Goal: Complete application form

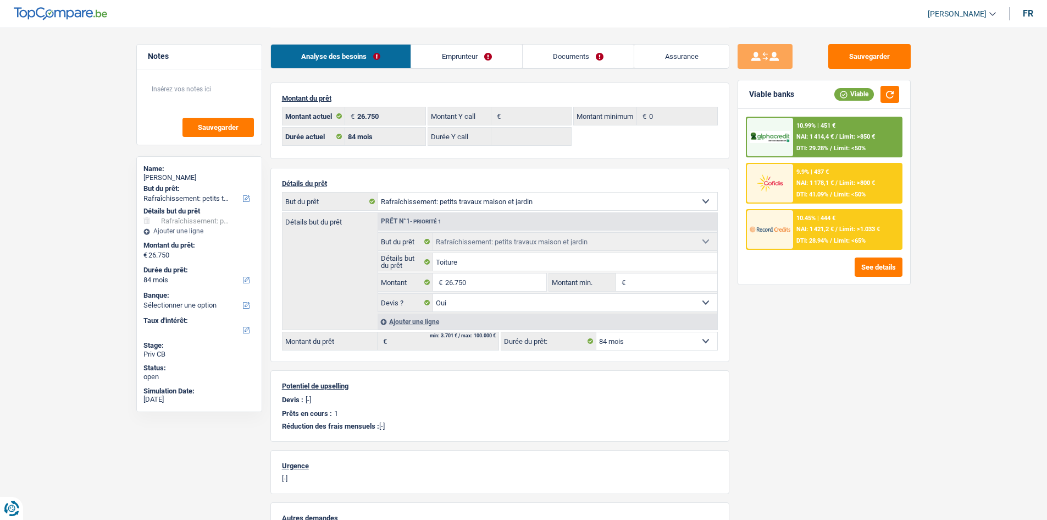
select select "houseOrGarden"
select select "84"
select select "houseOrGarden"
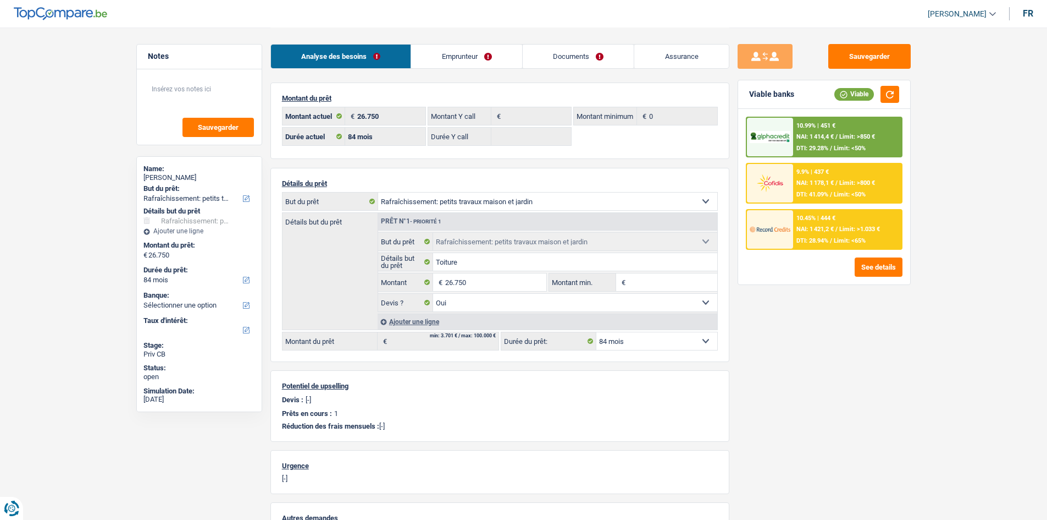
select select "houseOrGarden"
select select "yes"
select select "84"
click at [616, 42] on div "Analyse des besoins Emprunteur Documents Assurance" at bounding box center [500, 50] width 459 height 47
click at [606, 84] on div "Montant du prêt 26.750 € Montant actuel € Montant Y call 0 € Montant minimum 12…" at bounding box center [500, 120] width 459 height 76
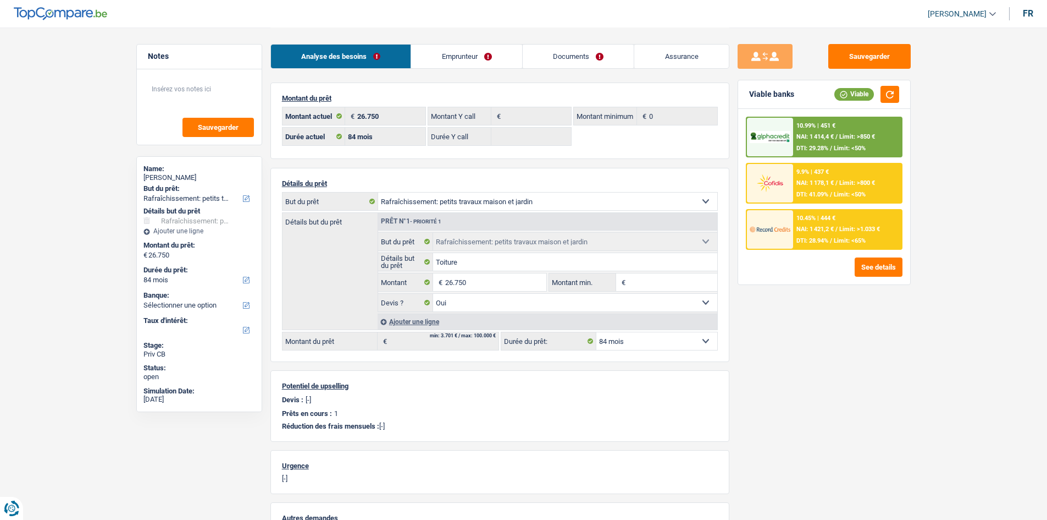
click at [604, 56] on link "Documents" at bounding box center [579, 57] width 112 height 24
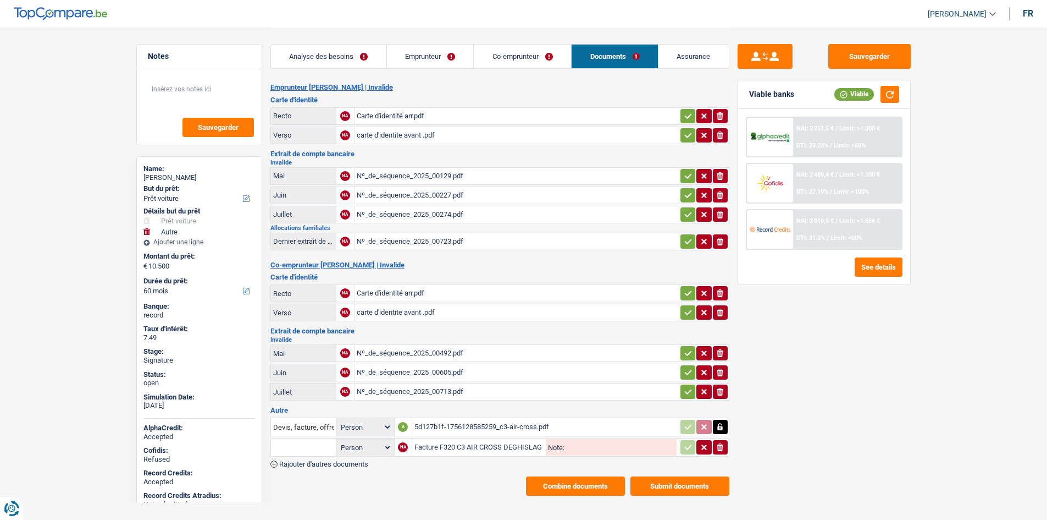
select select "car"
select select "other"
select select "60"
click at [427, 392] on div "Nº_de_séquence_2025_00713.pdf" at bounding box center [517, 391] width 320 height 16
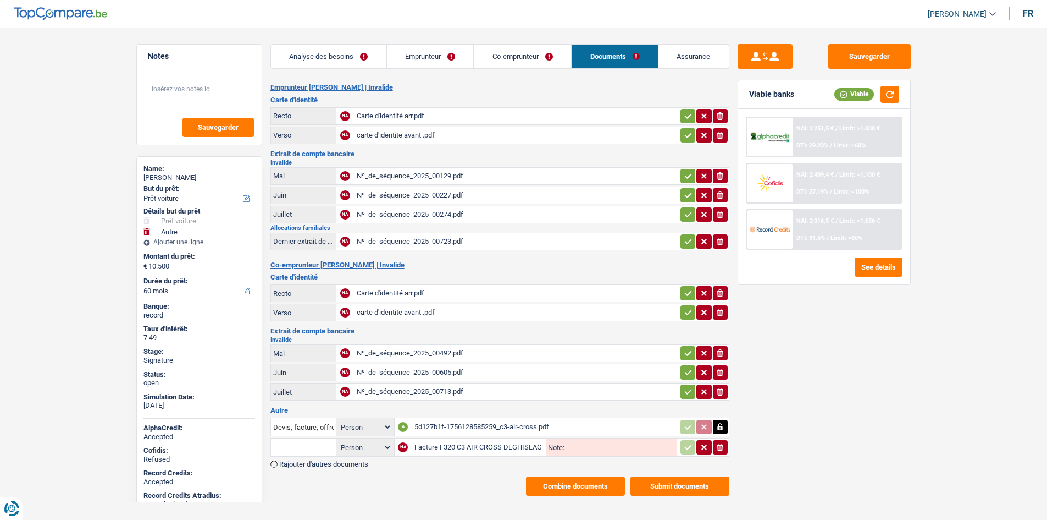
click at [54, 167] on main "Notes Sauvegarder Name: [PERSON_NAME] But du prêt: Confort maison: meubles, tex…" at bounding box center [523, 261] width 1047 height 523
click at [468, 423] on div "5d127b1f-1756128585259_c3-air-cross.pdf" at bounding box center [546, 426] width 262 height 16
click at [441, 451] on div "Facture F320 C3 AIR CROSS DEGHISLAGE.pdf" at bounding box center [480, 447] width 130 height 16
